Goal: Complete application form

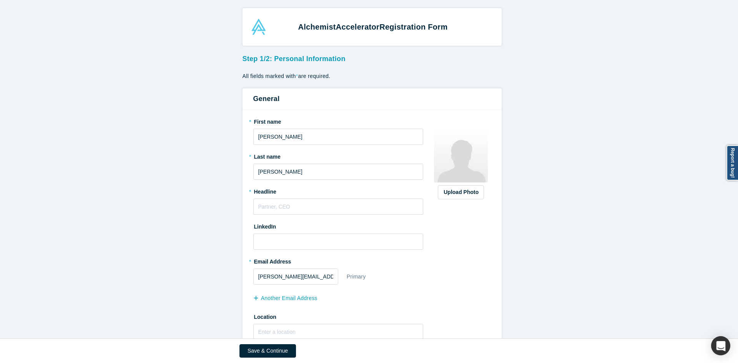
scroll to position [23, 0]
